Goal: Information Seeking & Learning: Learn about a topic

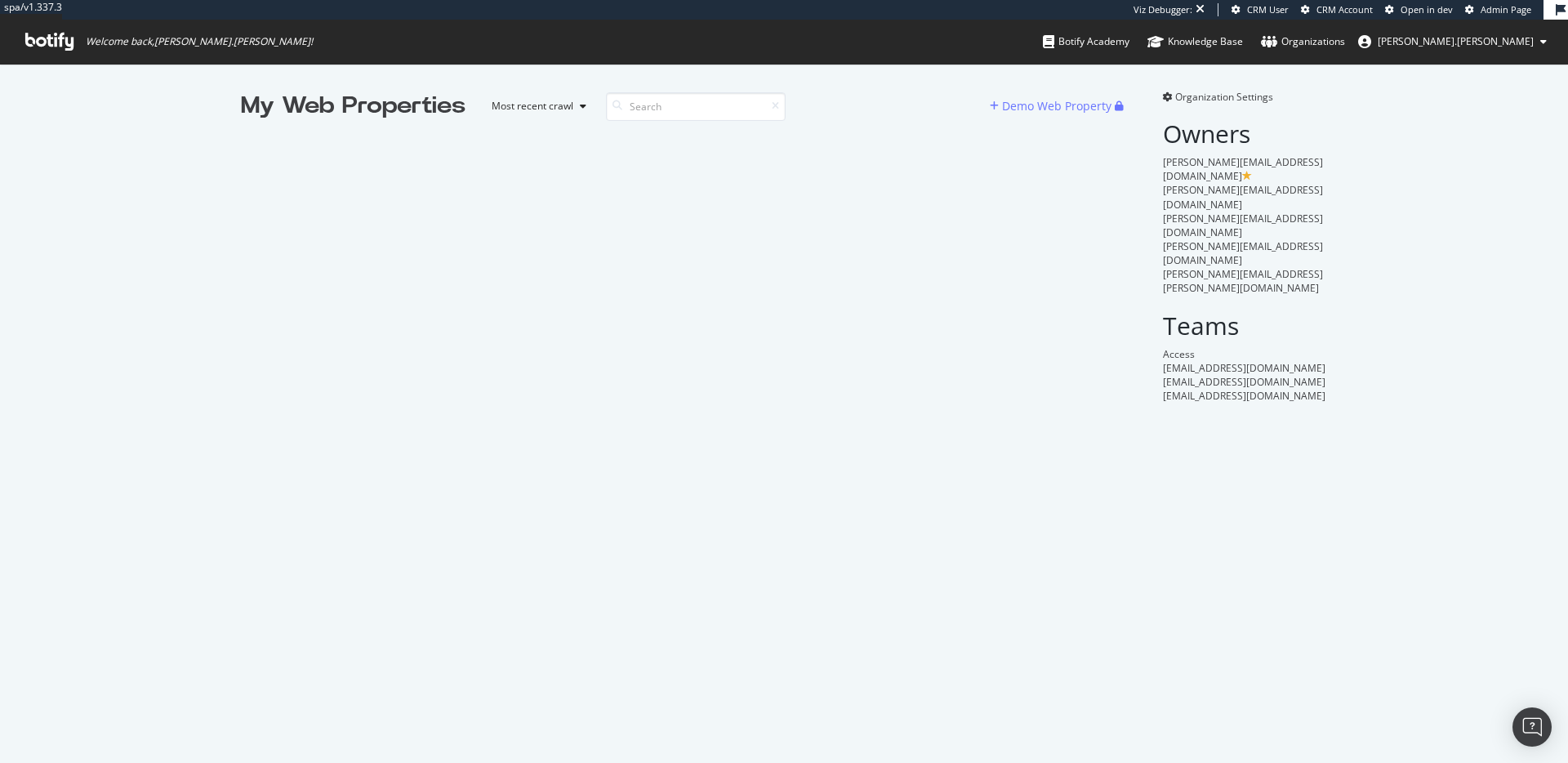
scroll to position [763, 1568]
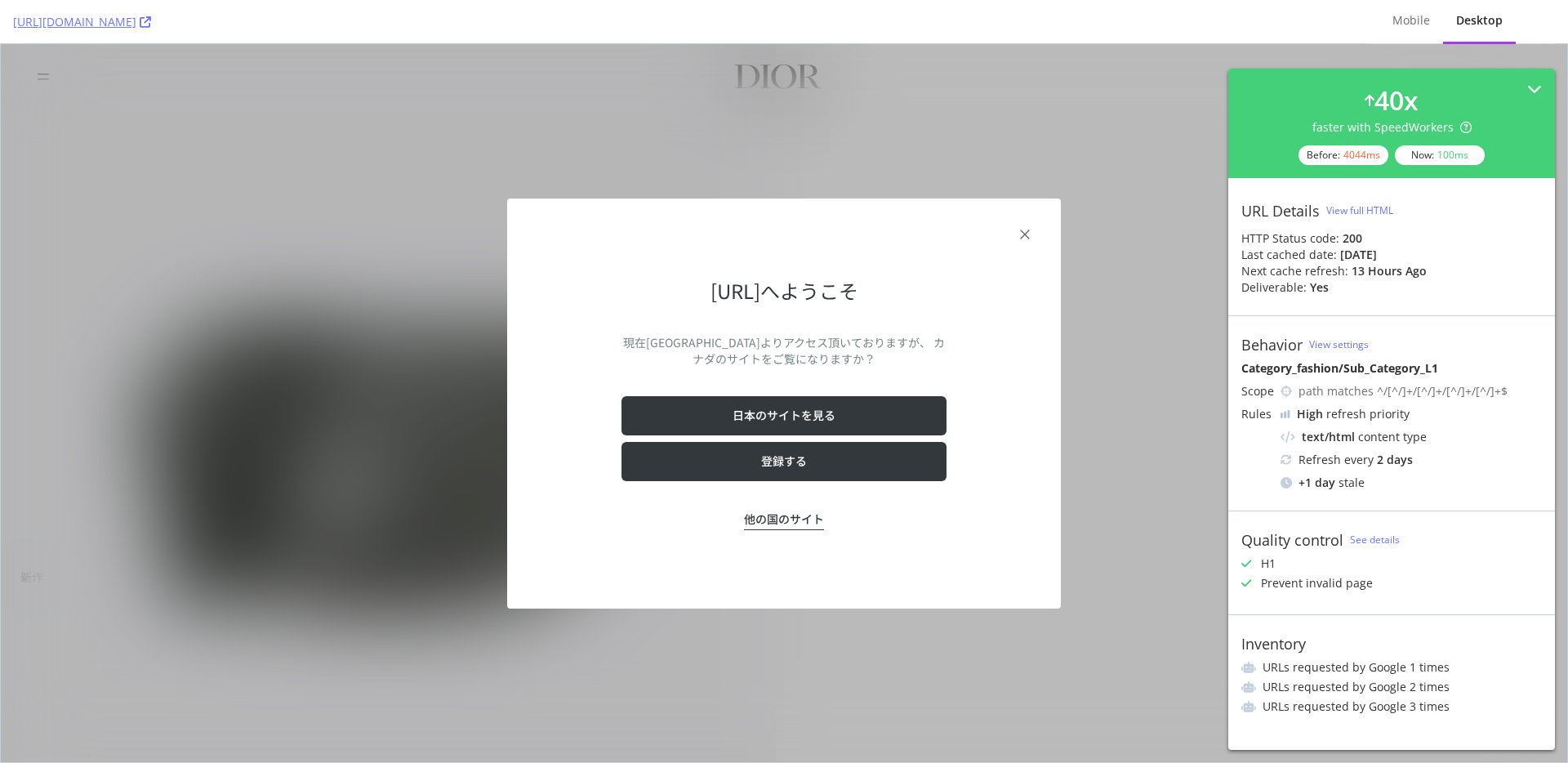
click at [1027, 234] on icon "aria_closeGeolocationDialog" at bounding box center [1024, 234] width 20 height 20
click at [1105, 427] on div "Dior.comへようこそ 現在カナダよりアクセス頂いておりますが、 カナダのサイトをご覧になりますか？ 日本のサイトを見る 登録する 他の国のサイト" at bounding box center [784, 403] width 1566 height 718
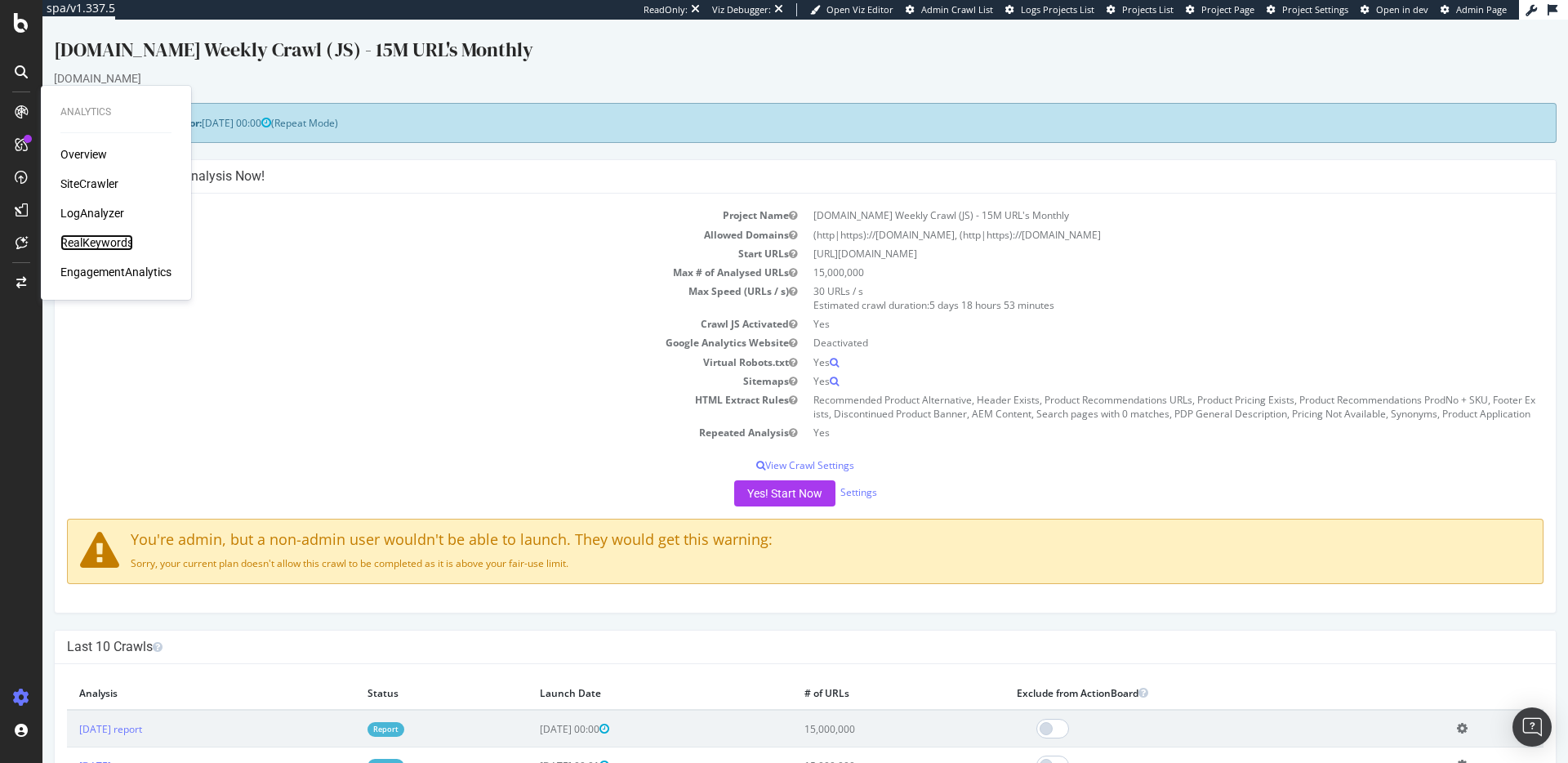
click at [112, 247] on div "RealKeywords" at bounding box center [96, 242] width 72 height 17
